Goal: Transaction & Acquisition: Purchase product/service

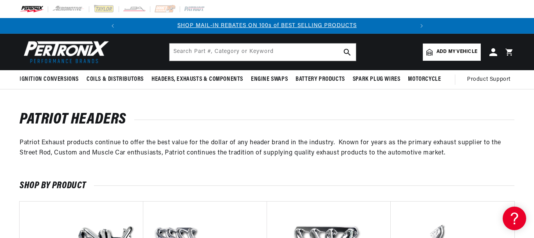
click at [299, 11] on div at bounding box center [267, 9] width 534 height 18
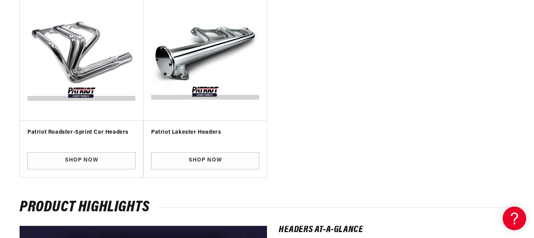
scroll to position [588, 0]
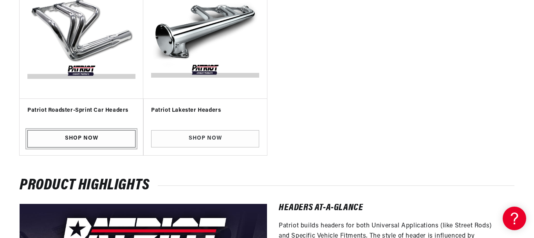
click at [116, 138] on link "Shop Now" at bounding box center [81, 139] width 108 height 18
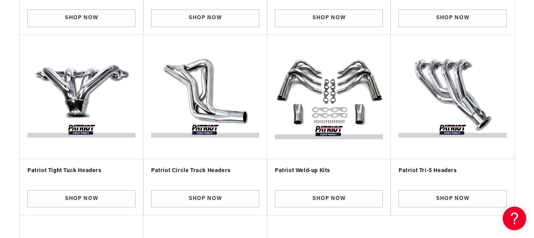
scroll to position [353, 0]
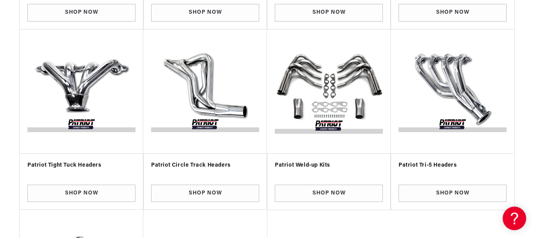
click at [324, 163] on h3 "Patriot Weld-up Kits" at bounding box center [329, 165] width 108 height 8
click at [316, 167] on h3 "Patriot Weld-up Kits" at bounding box center [329, 165] width 108 height 8
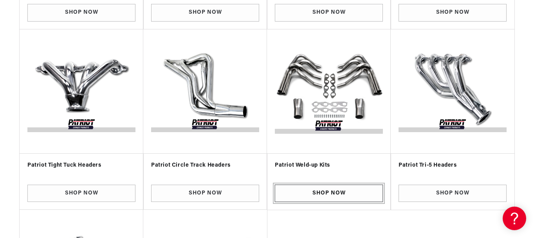
click at [320, 188] on link "Shop Now" at bounding box center [329, 194] width 108 height 18
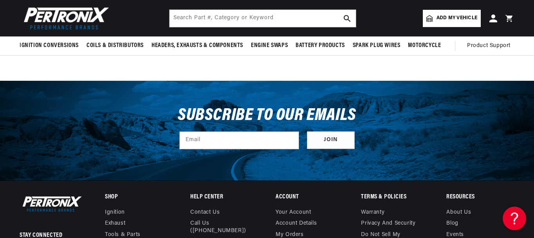
scroll to position [118, 0]
